Goal: Information Seeking & Learning: Learn about a topic

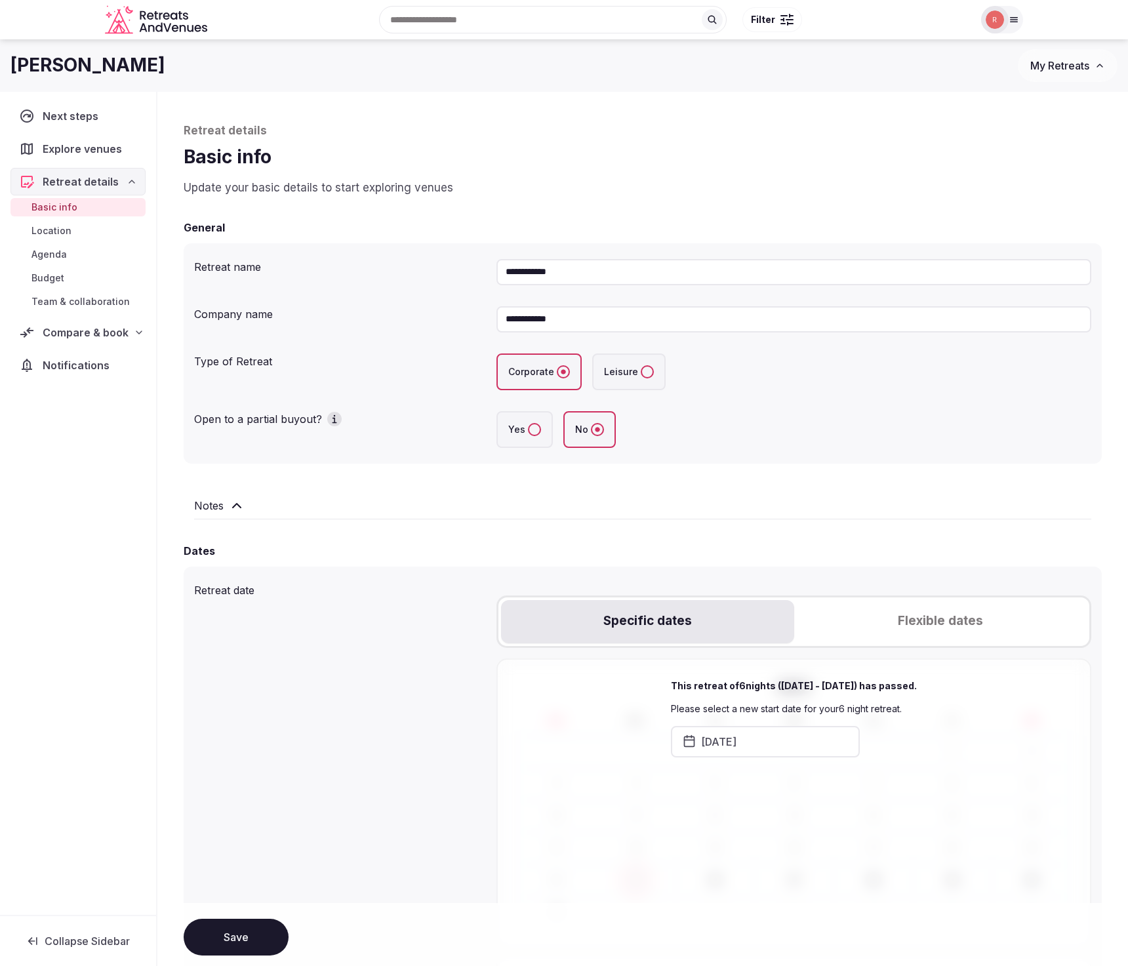
click at [94, 328] on span "Compare & book" at bounding box center [86, 333] width 86 height 16
click at [86, 332] on span "Compare & book" at bounding box center [85, 333] width 84 height 16
click at [85, 332] on span "Compare & book" at bounding box center [86, 333] width 86 height 16
click at [75, 110] on span "Next steps" at bounding box center [73, 116] width 60 height 16
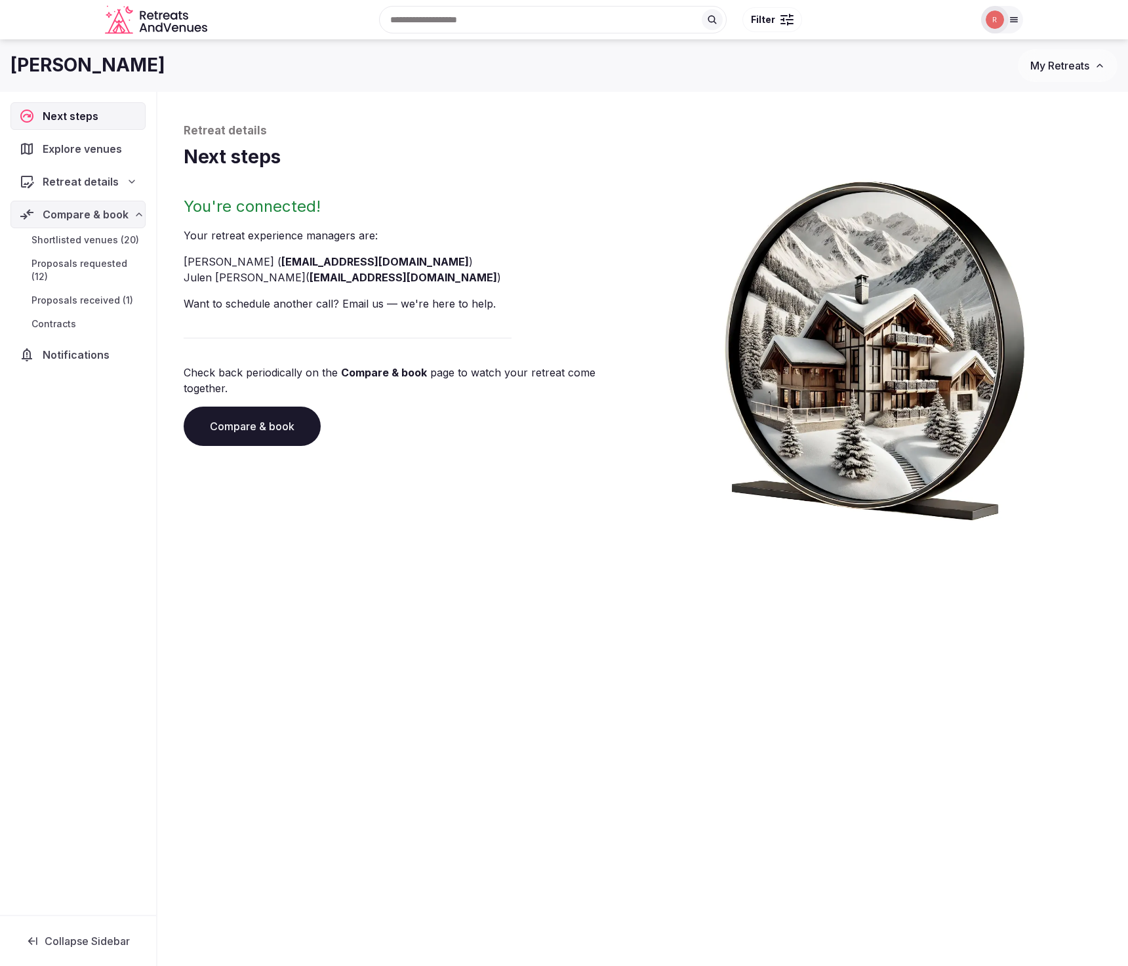
click at [84, 184] on span "Retreat details" at bounding box center [81, 182] width 76 height 16
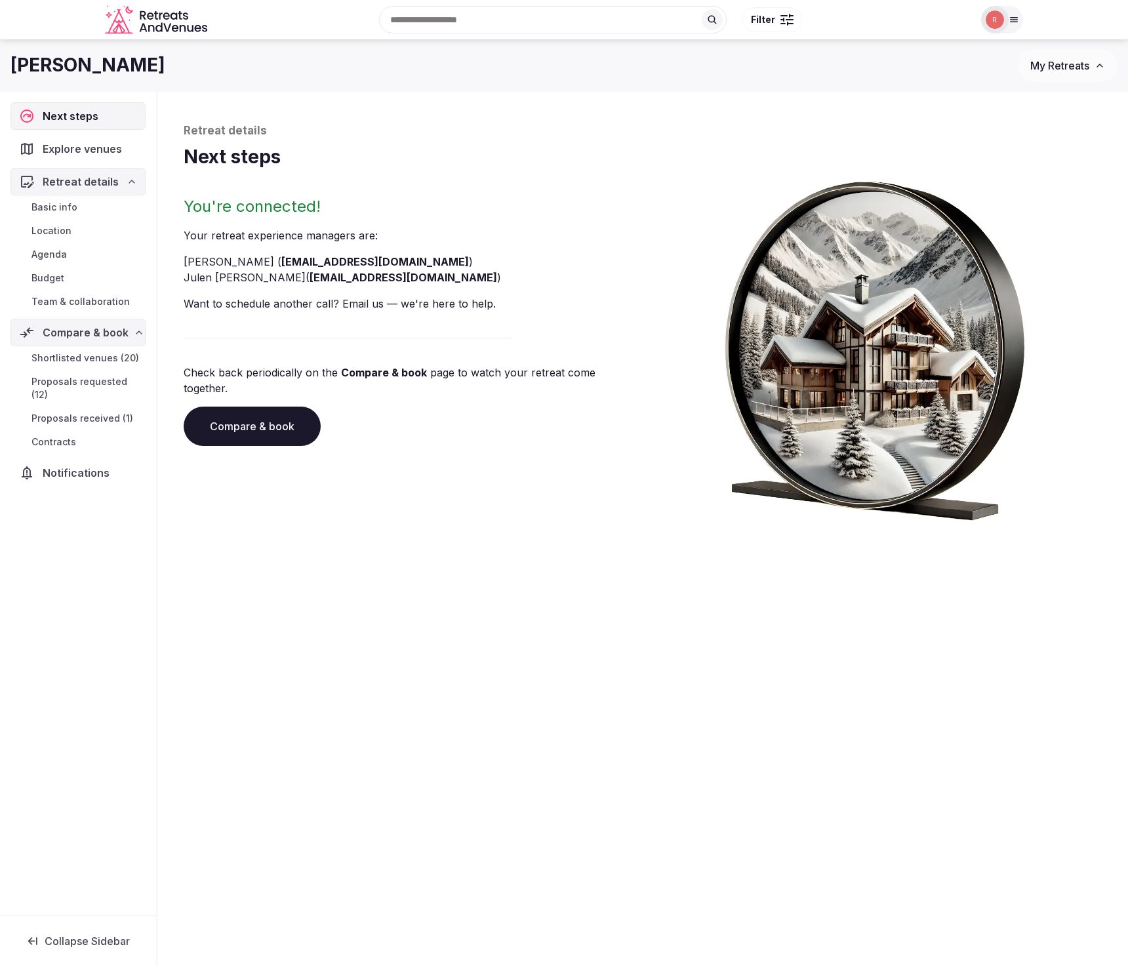
click at [57, 206] on span "Basic info" at bounding box center [54, 207] width 46 height 13
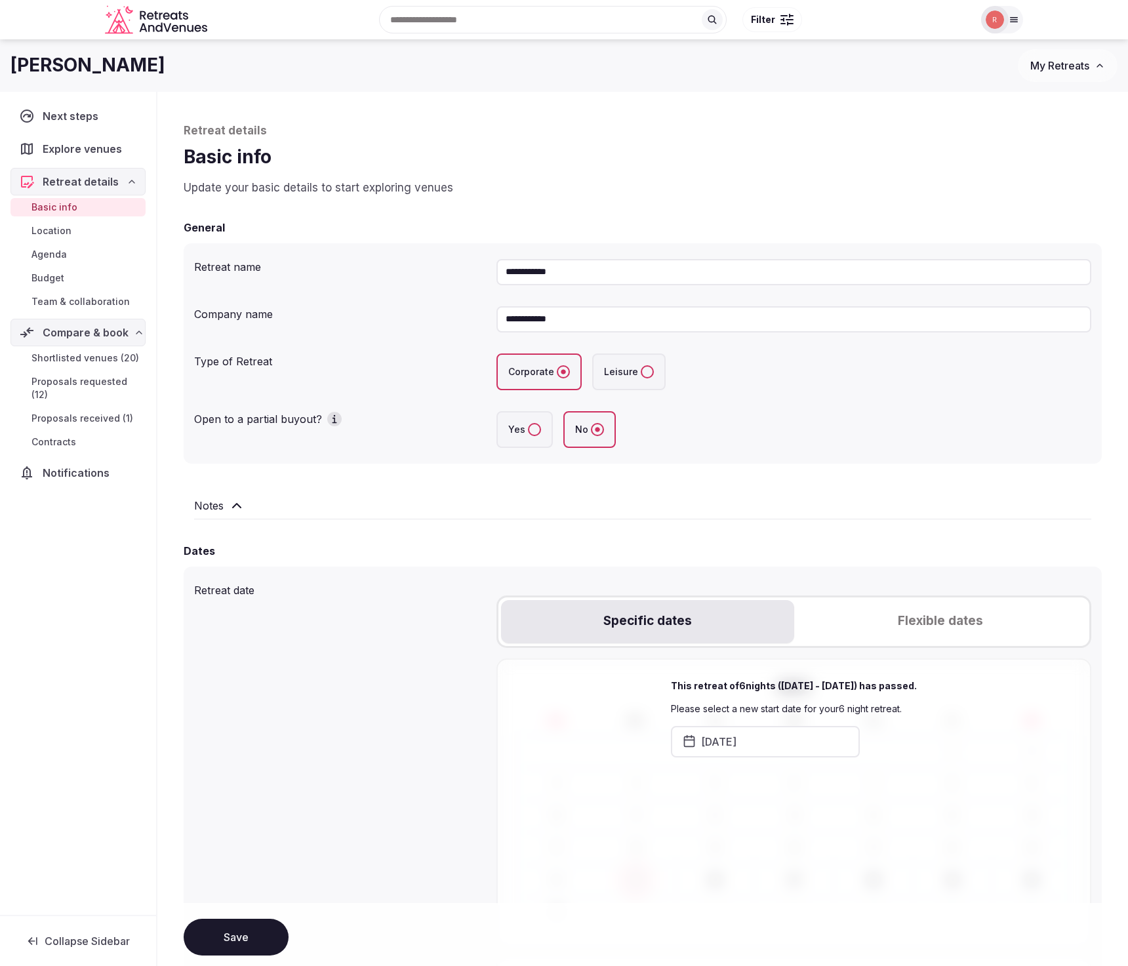
click at [59, 224] on span "Location" at bounding box center [51, 230] width 40 height 13
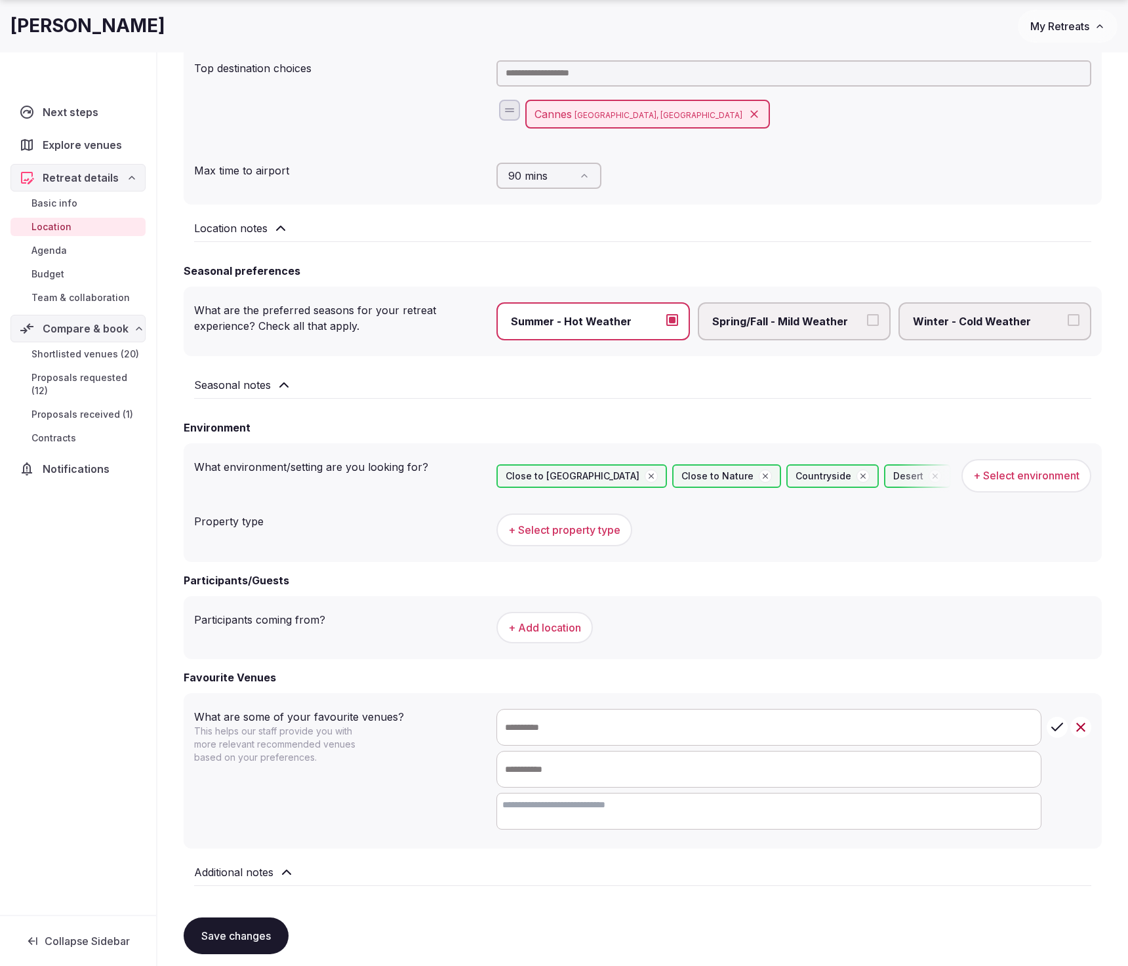
scroll to position [263, 0]
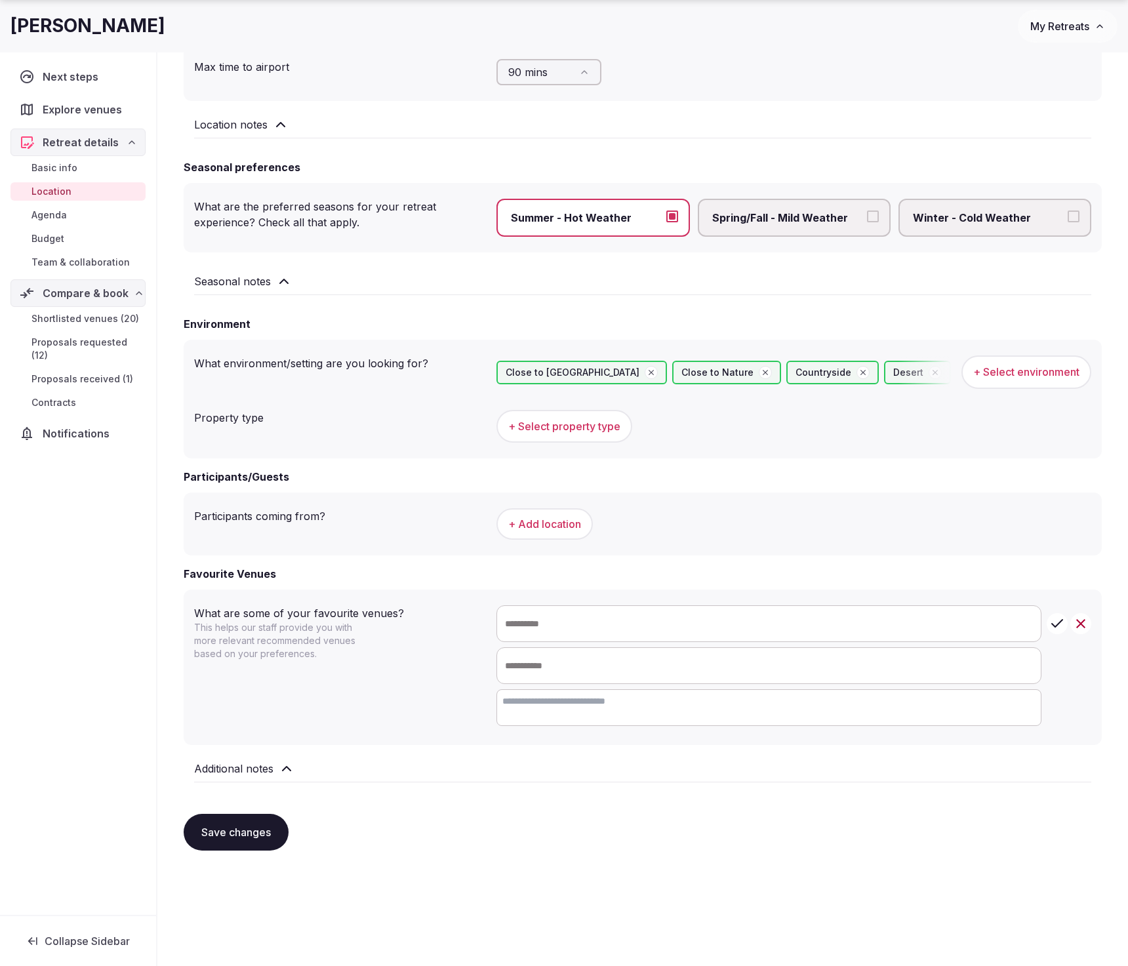
click at [58, 213] on span "Agenda" at bounding box center [48, 215] width 35 height 13
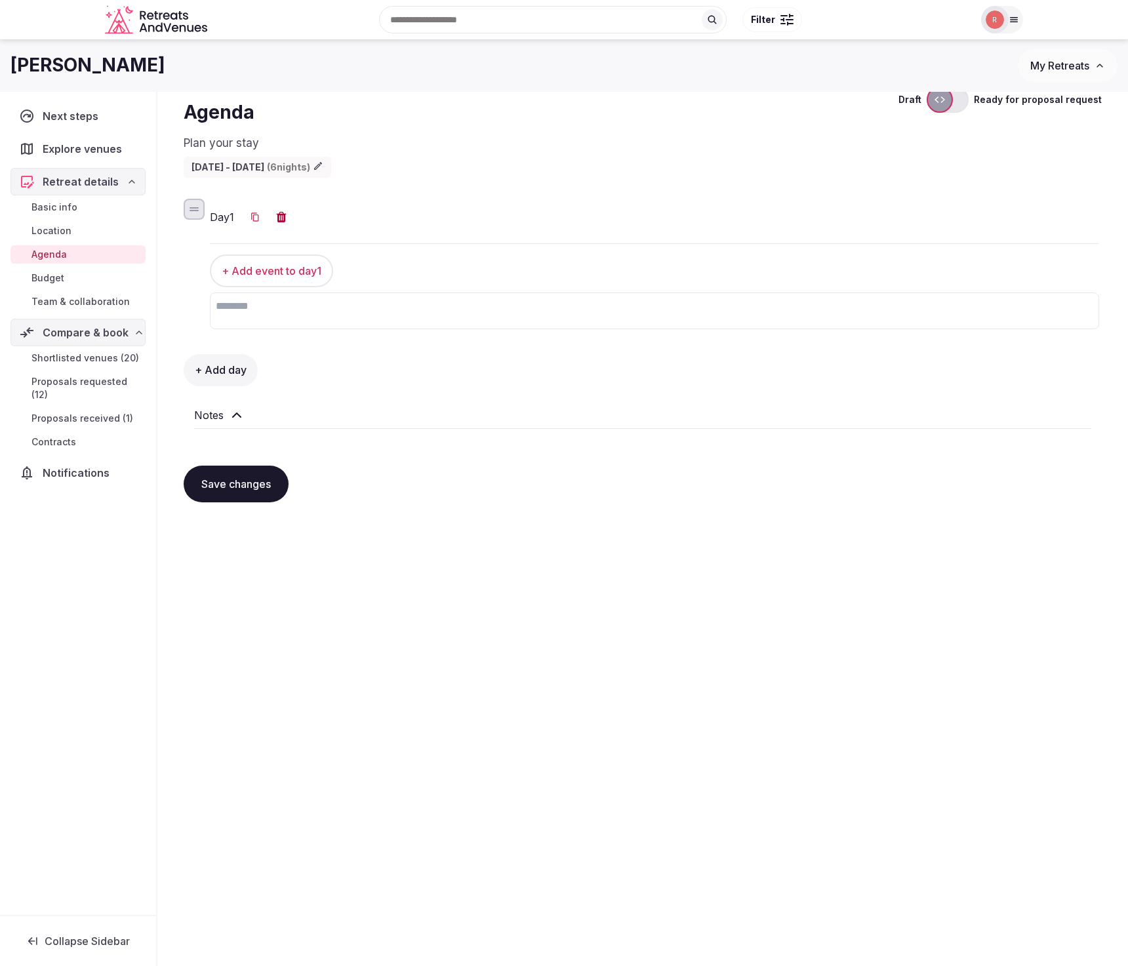
click at [75, 303] on span "Team & collaboration" at bounding box center [80, 301] width 98 height 13
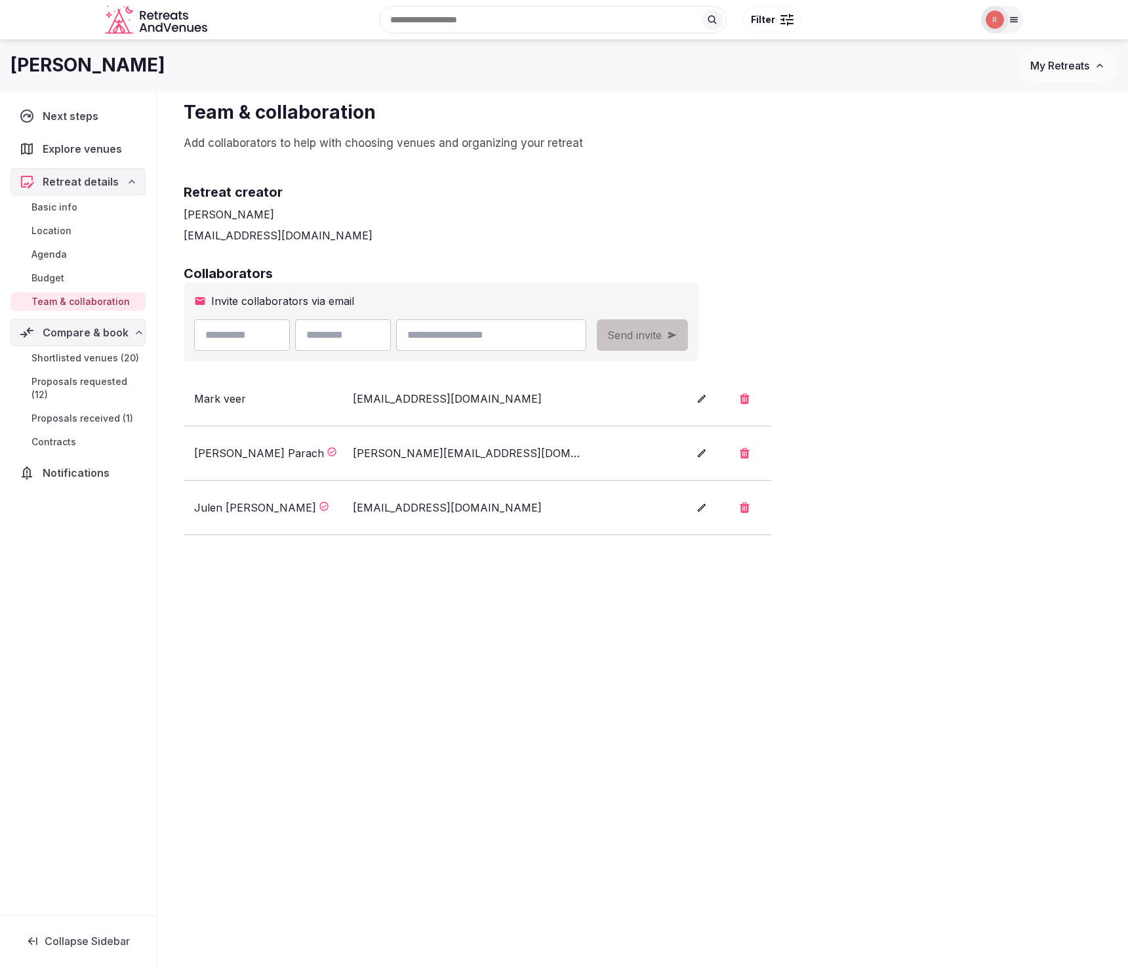
click at [67, 357] on span "Shortlisted venues (20)" at bounding box center [85, 358] width 108 height 13
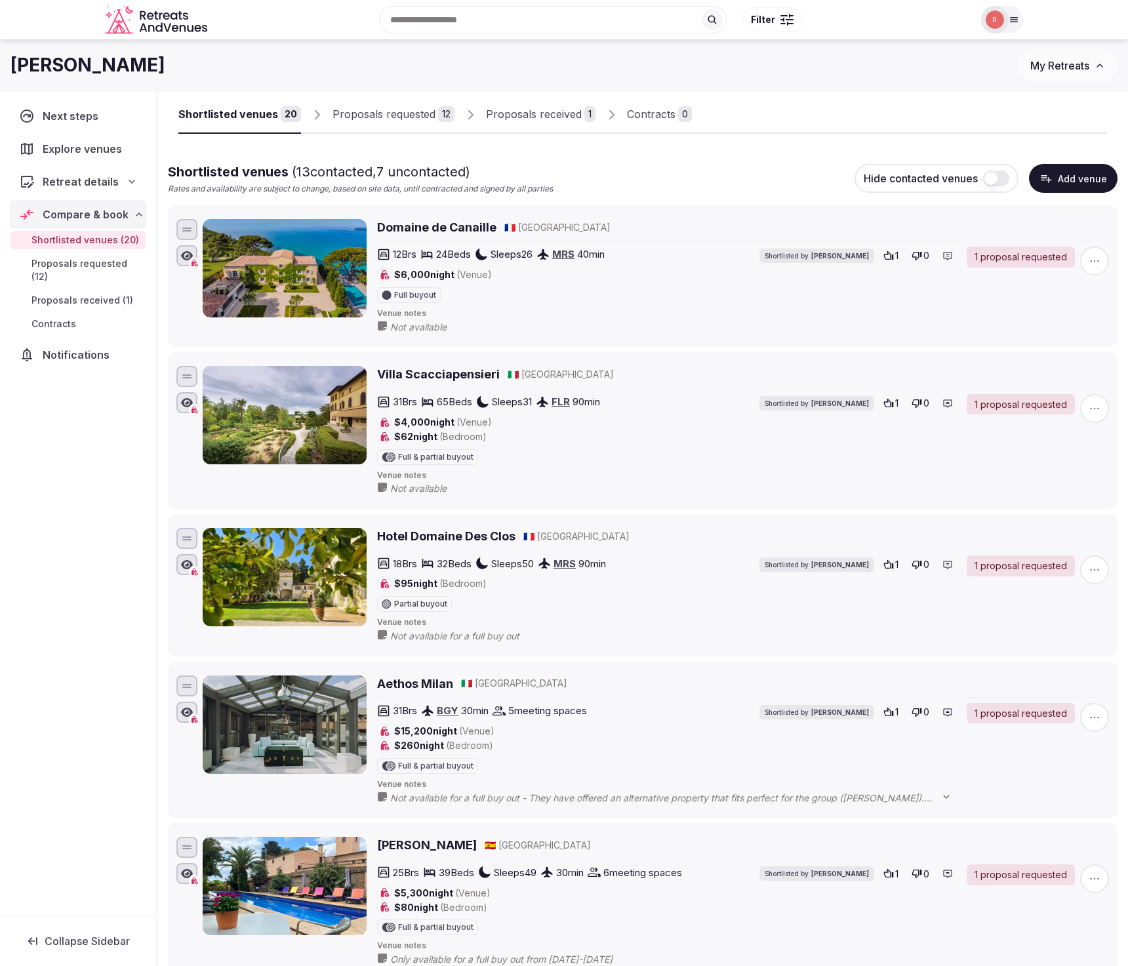
click at [1073, 171] on button "Add venue" at bounding box center [1073, 178] width 89 height 29
